Goal: Task Accomplishment & Management: Manage account settings

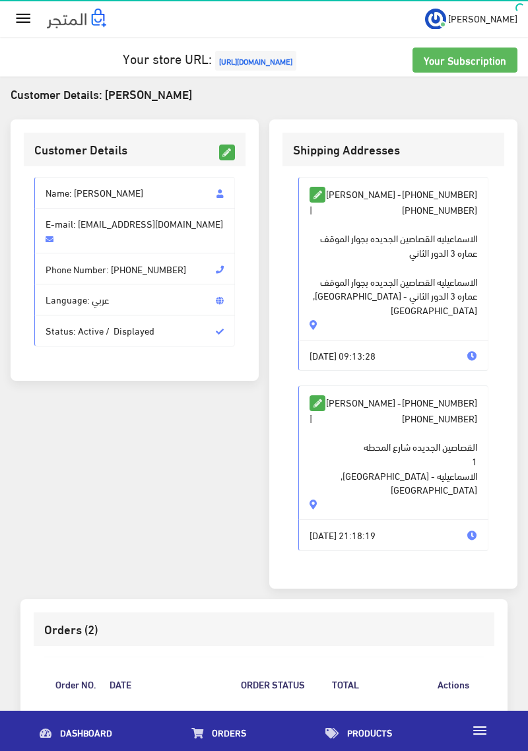
click at [30, 23] on icon "" at bounding box center [23, 18] width 19 height 19
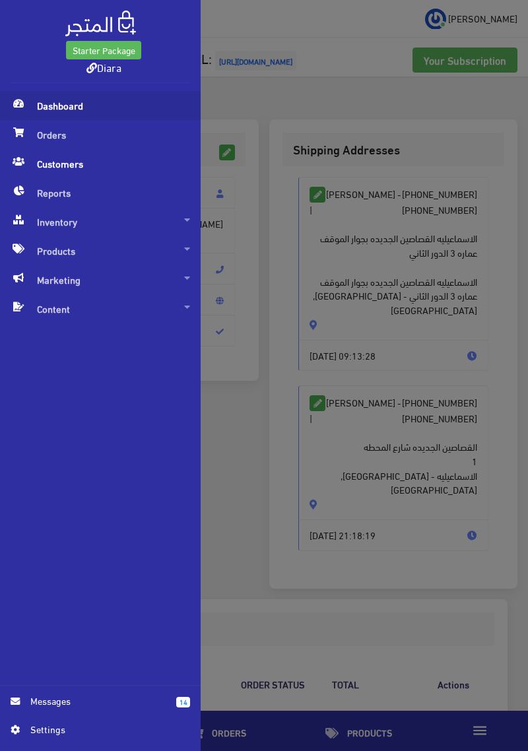
click at [69, 104] on span "Dashboard" at bounding box center [101, 105] width 180 height 29
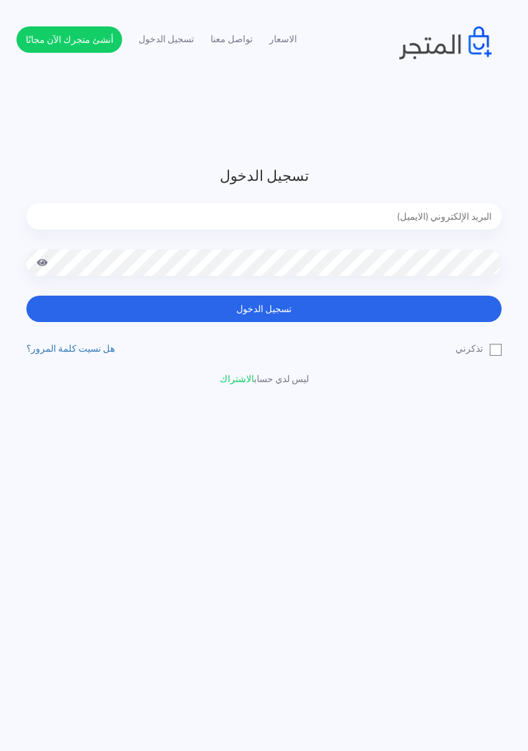
click at [170, 218] on input "email" at bounding box center [263, 216] width 475 height 26
type input "[EMAIL_ADDRESS][DOMAIN_NAME]"
click at [26, 296] on button "تسجيل الدخول" at bounding box center [263, 309] width 475 height 26
click at [442, 312] on button "تسجيل الدخول" at bounding box center [263, 309] width 475 height 26
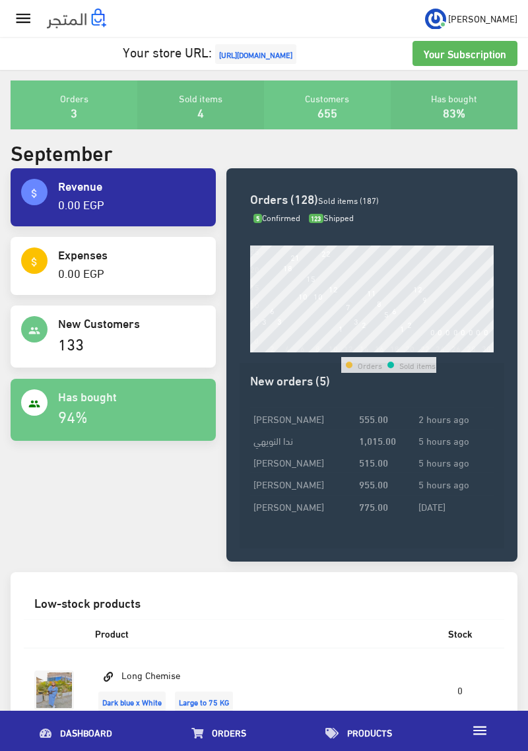
scroll to position [5, 0]
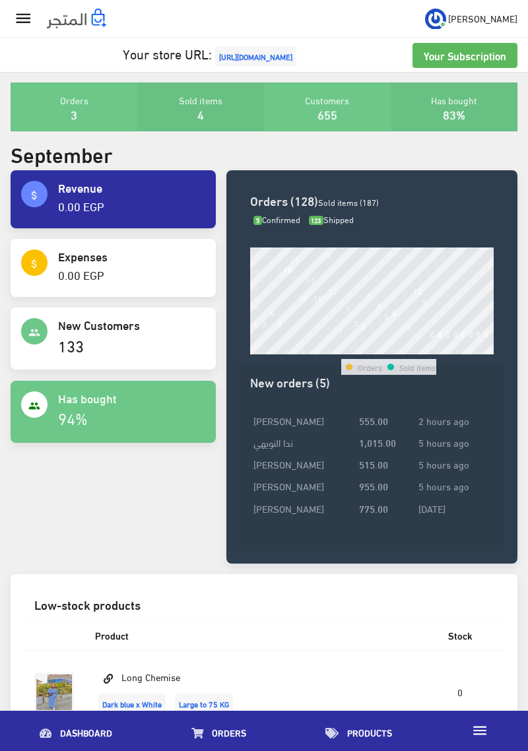
click at [20, 14] on icon "" at bounding box center [23, 18] width 19 height 19
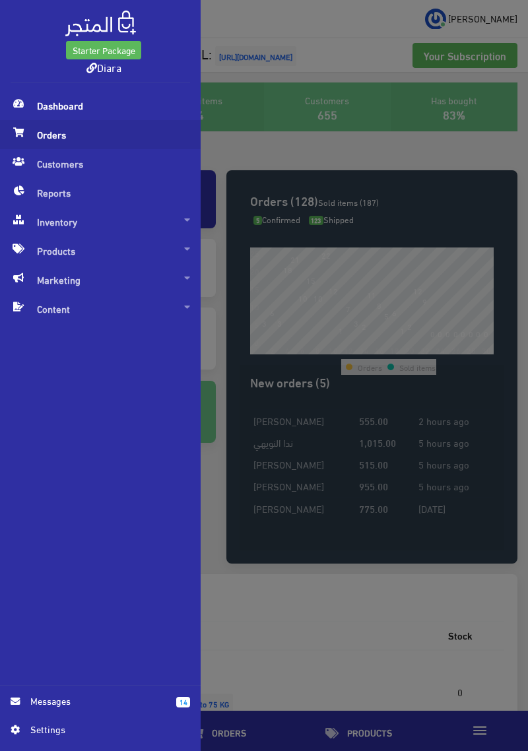
click at [44, 129] on span "Orders" at bounding box center [101, 134] width 180 height 29
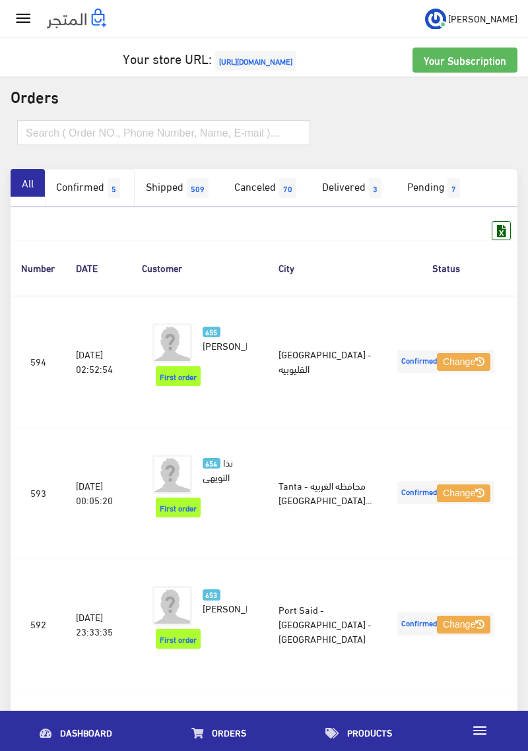
click at [97, 197] on link "Confirmed 5" at bounding box center [90, 188] width 90 height 38
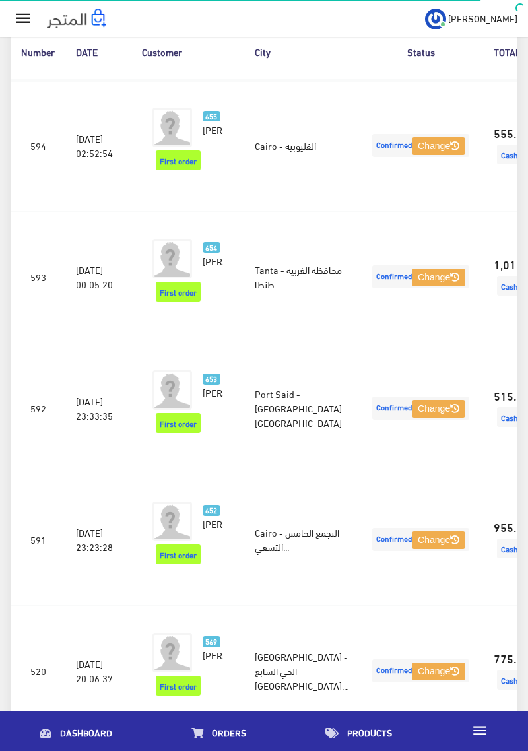
scroll to position [208, 0]
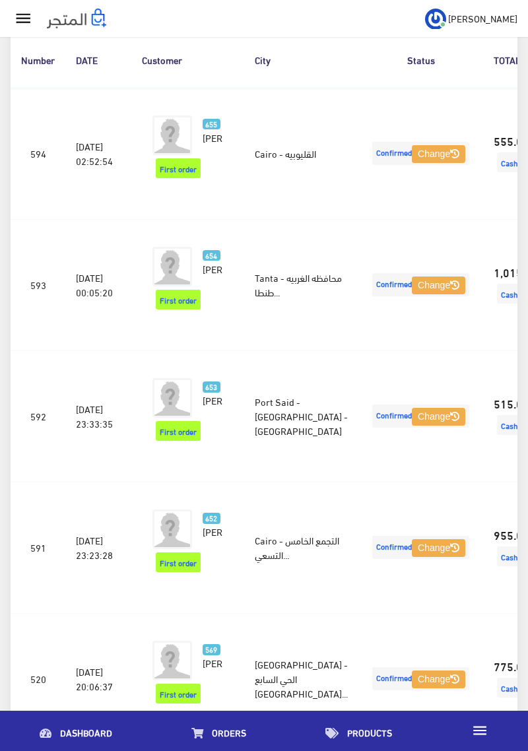
click at [175, 541] on img at bounding box center [173, 530] width 40 height 40
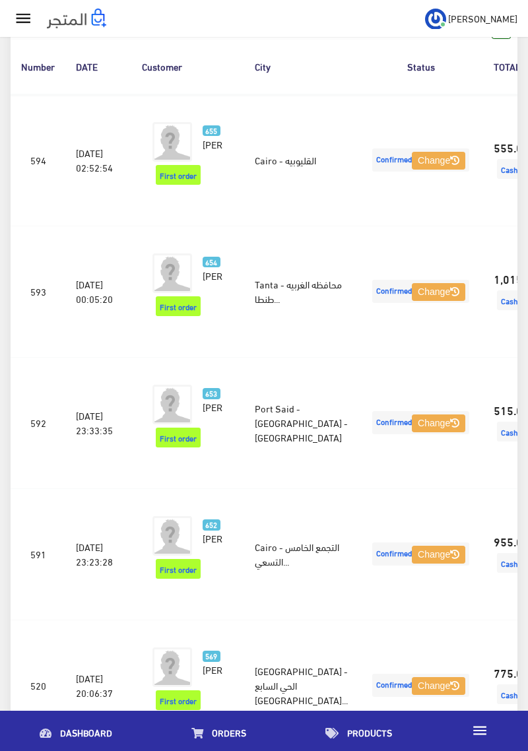
scroll to position [252, 0]
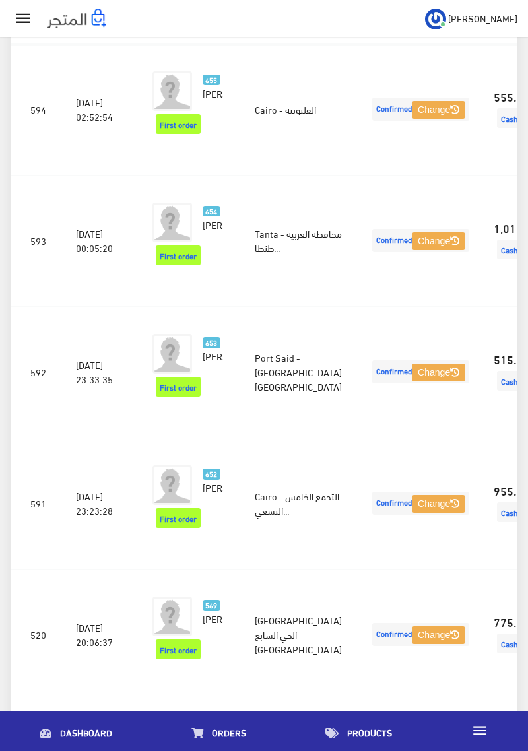
click at [179, 505] on img at bounding box center [173, 486] width 40 height 40
click at [180, 505] on img at bounding box center [173, 486] width 40 height 40
click at [177, 497] on img at bounding box center [173, 486] width 40 height 40
click at [176, 487] on img at bounding box center [173, 486] width 40 height 40
click at [192, 477] on img at bounding box center [173, 486] width 40 height 40
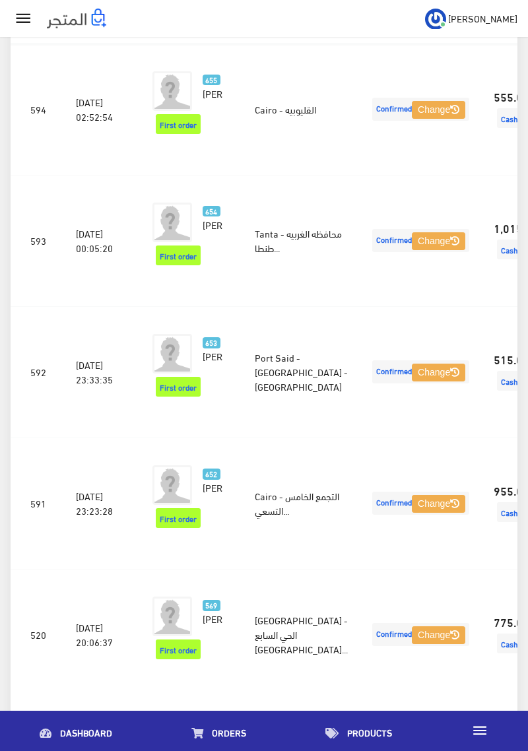
click at [494, 499] on strong "955.00" at bounding box center [512, 490] width 36 height 17
click at [497, 522] on span "Cash On Delivery" at bounding box center [530, 513] width 66 height 20
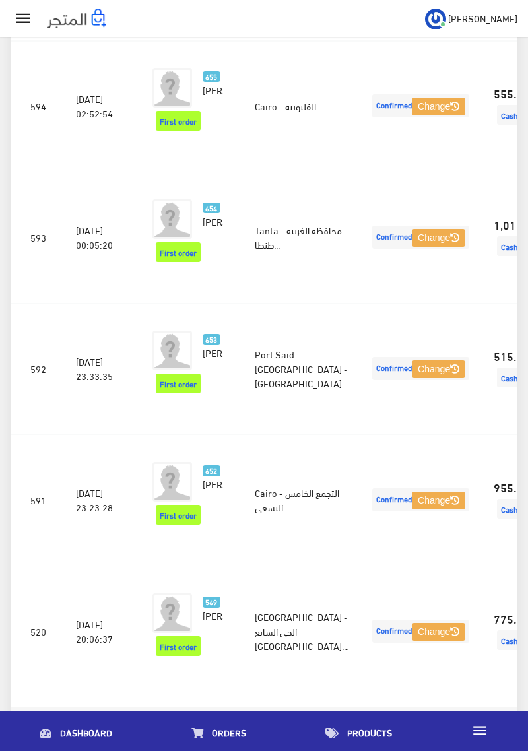
click at [203, 477] on span "652" at bounding box center [212, 471] width 18 height 11
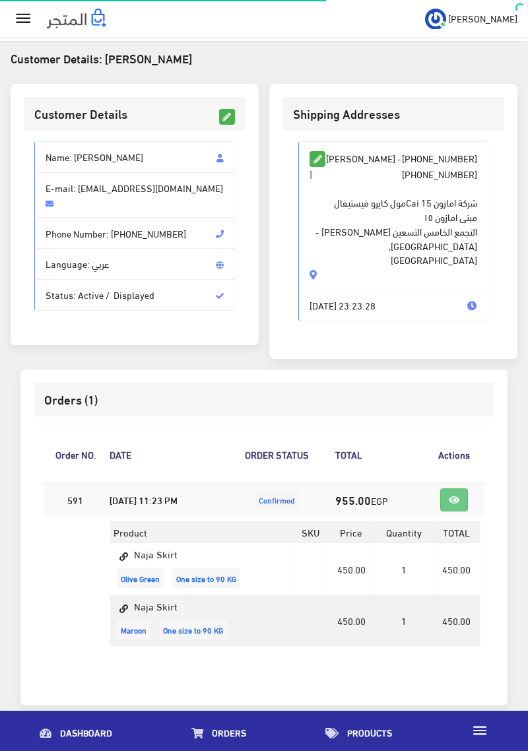
scroll to position [38, 0]
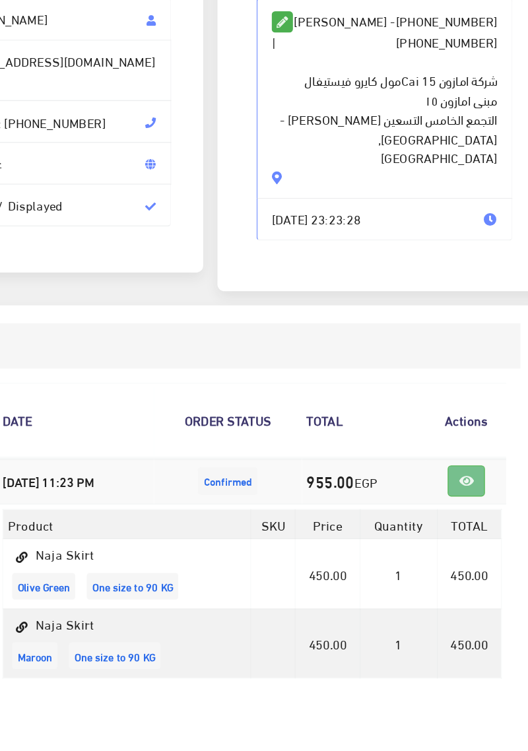
click at [456, 494] on icon at bounding box center [454, 498] width 11 height 9
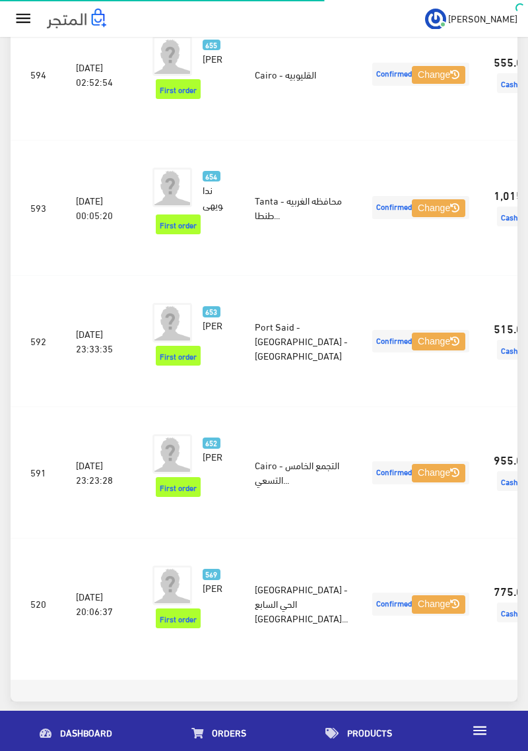
scroll to position [256, 0]
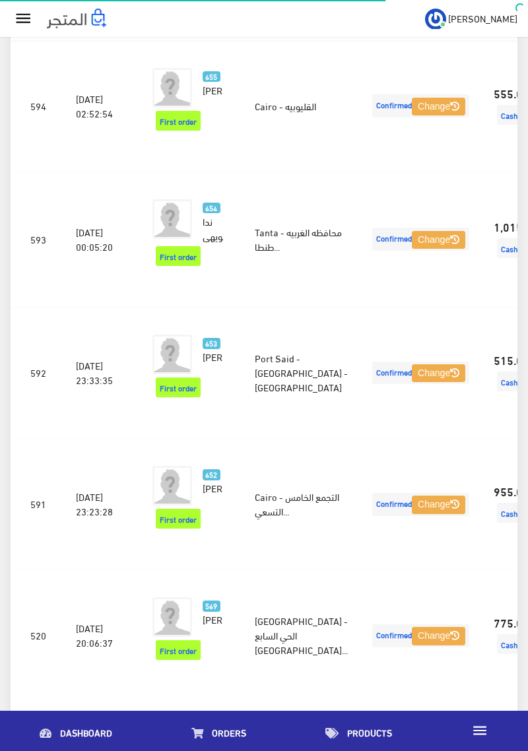
click at [203, 346] on span "653" at bounding box center [212, 343] width 18 height 11
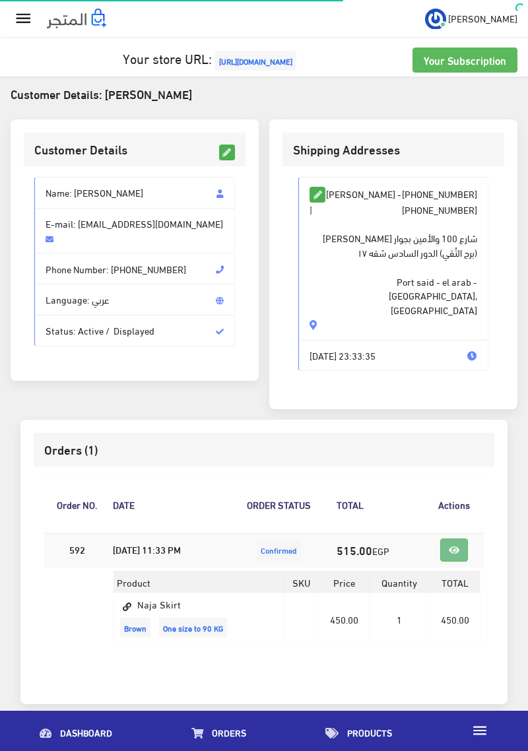
click at [462, 539] on link at bounding box center [454, 550] width 28 height 23
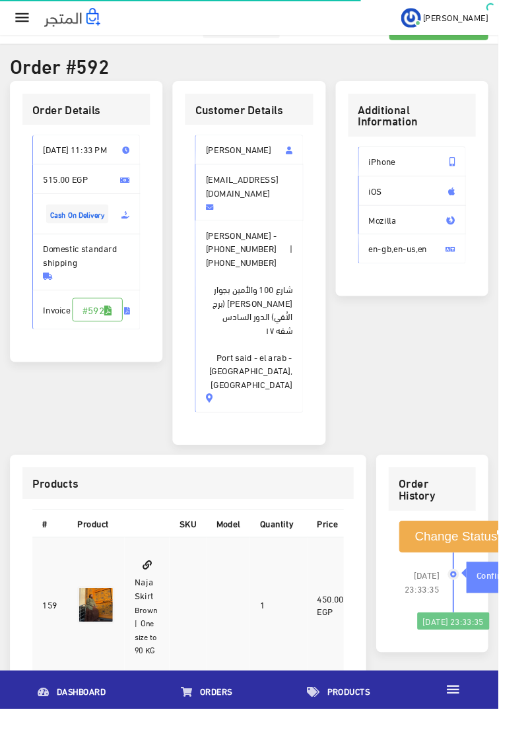
scroll to position [28, 0]
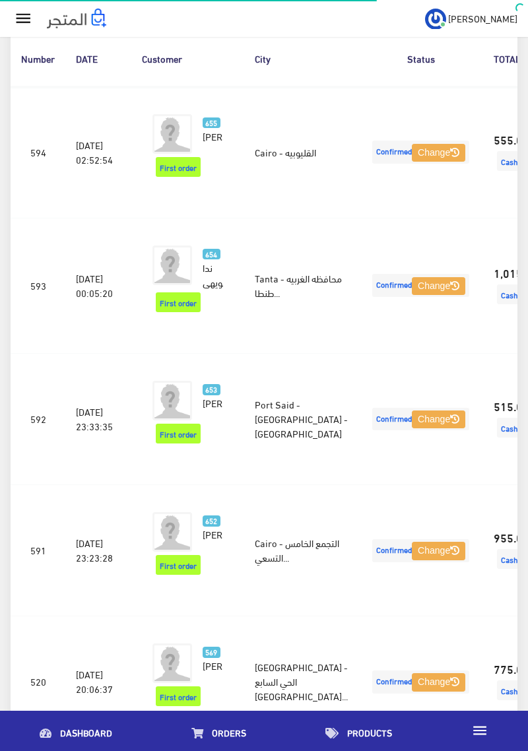
scroll to position [201, 0]
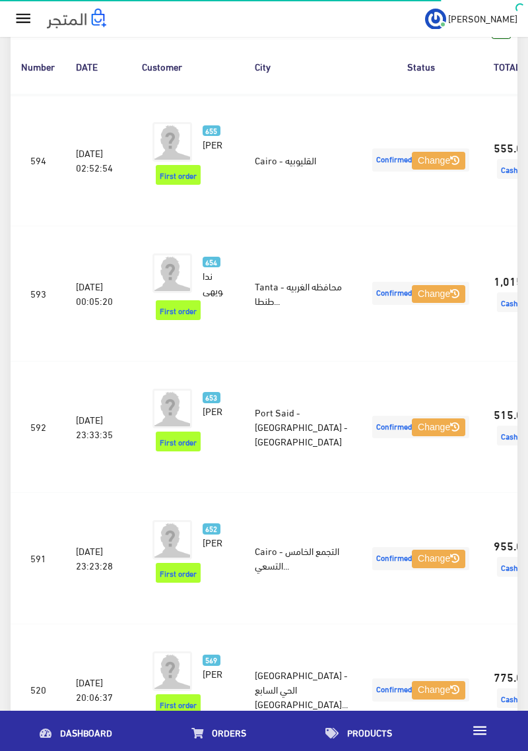
click at [190, 409] on img at bounding box center [173, 409] width 40 height 40
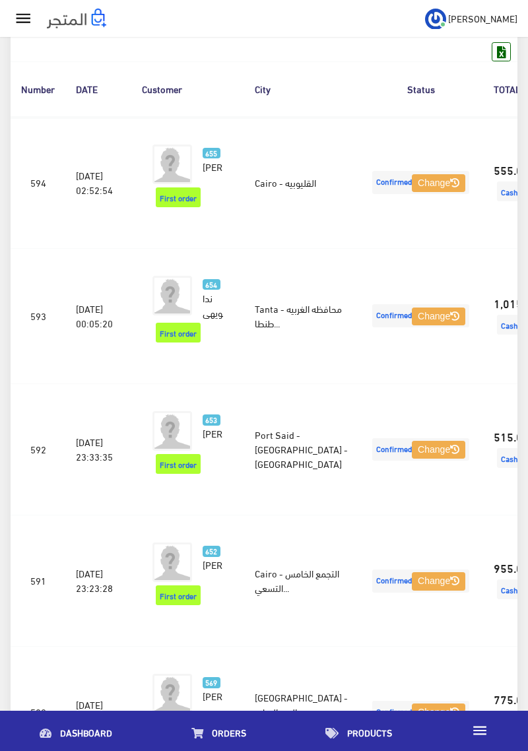
scroll to position [180, 0]
click at [203, 425] on span "653" at bounding box center [212, 419] width 18 height 11
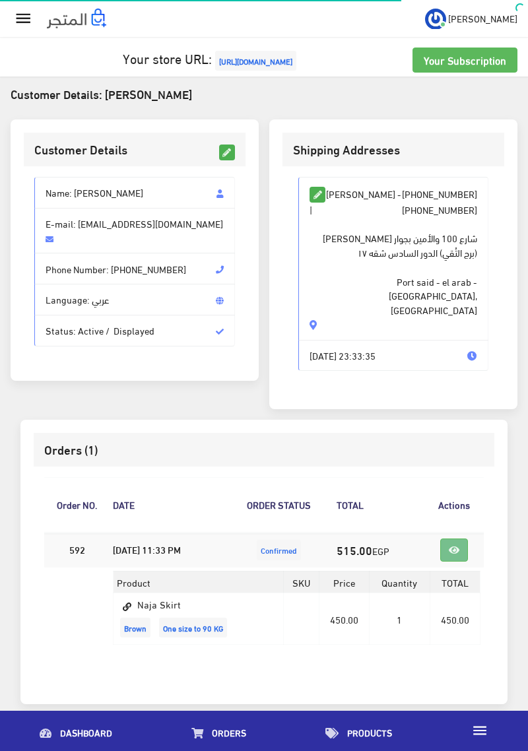
click at [465, 539] on link at bounding box center [454, 550] width 28 height 23
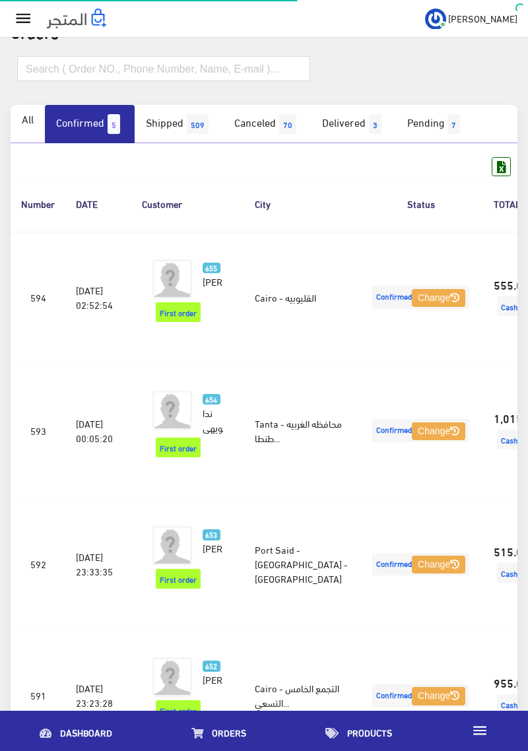
scroll to position [62, 0]
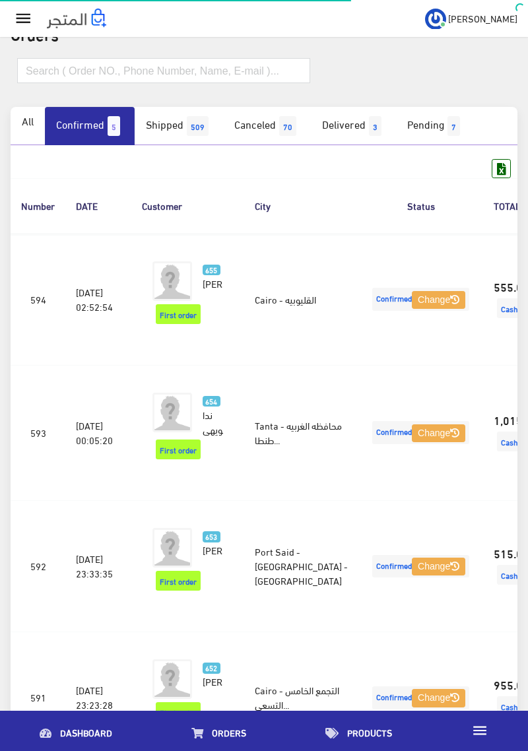
click at [190, 408] on img at bounding box center [173, 413] width 40 height 40
click at [192, 415] on img at bounding box center [173, 413] width 40 height 40
click at [192, 393] on img at bounding box center [173, 413] width 40 height 40
click at [359, 403] on td "Confirmed Change" at bounding box center [421, 432] width 125 height 135
click at [203, 411] on link "654 ندا النويهي" at bounding box center [213, 415] width 20 height 44
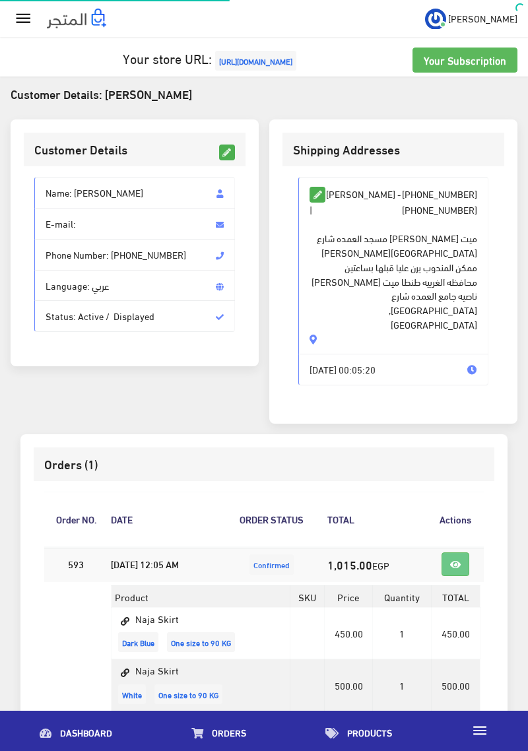
scroll to position [66, 0]
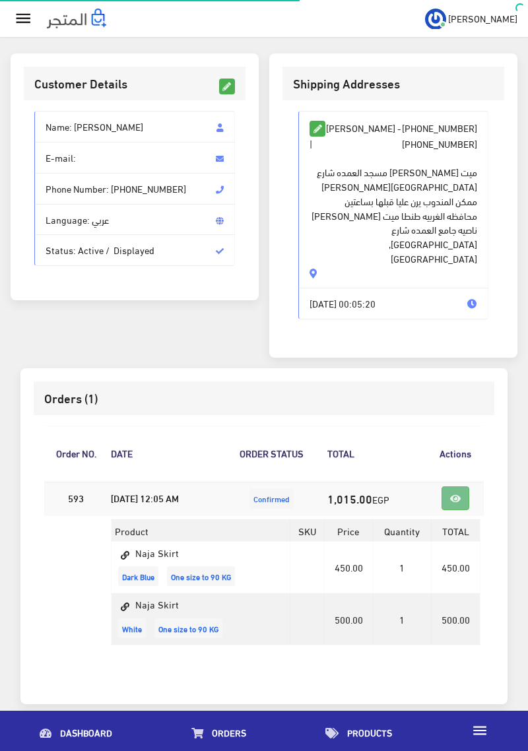
click at [461, 495] on icon at bounding box center [455, 499] width 11 height 9
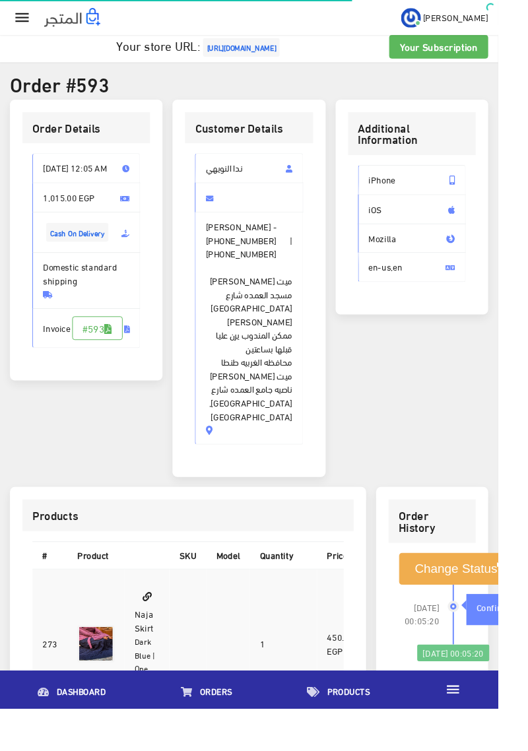
scroll to position [10, 0]
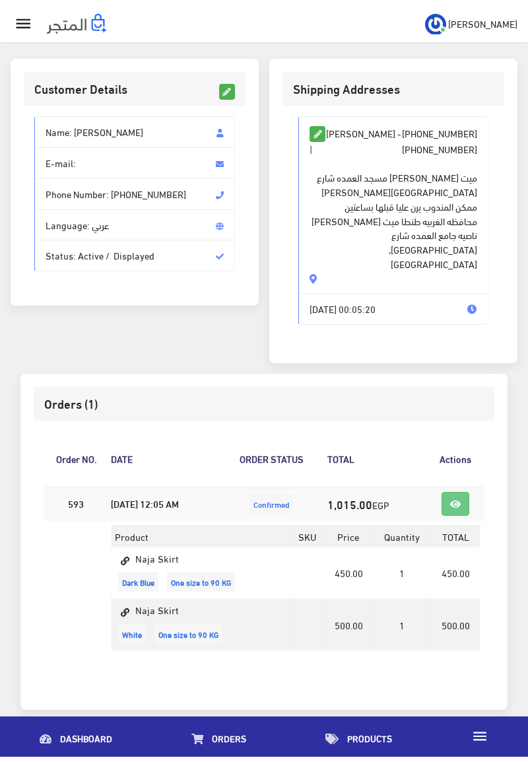
scroll to position [55, 0]
